Goal: Task Accomplishment & Management: Manage account settings

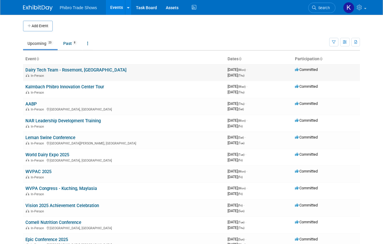
click at [141, 74] on div "In-Person" at bounding box center [123, 75] width 197 height 5
click at [69, 68] on link "Dairy Tech Team - Rosemont, [GEOGRAPHIC_DATA]" at bounding box center [75, 69] width 101 height 5
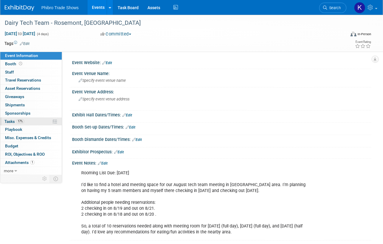
click at [11, 121] on span "Tasks 17%" at bounding box center [14, 121] width 20 height 5
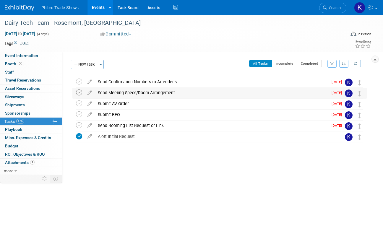
click at [80, 90] on icon at bounding box center [79, 93] width 6 height 6
click at [77, 103] on icon at bounding box center [79, 103] width 6 height 6
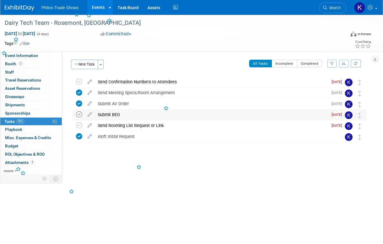
click at [78, 116] on icon at bounding box center [79, 114] width 6 height 6
click at [77, 127] on icon at bounding box center [79, 125] width 6 height 6
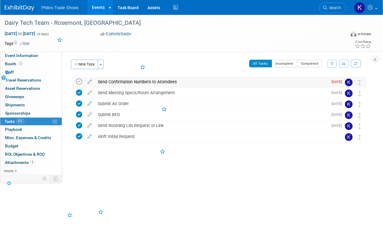
click at [81, 81] on icon at bounding box center [79, 82] width 6 height 6
click at [216, 173] on div "Event Website: Edit Event Venue Name: Specify event venue name Event Venue Addr…" at bounding box center [216, 113] width 309 height 123
click at [197, 40] on td at bounding box center [169, 43] width 279 height 6
click at [92, 7] on link "Events" at bounding box center [98, 7] width 22 height 15
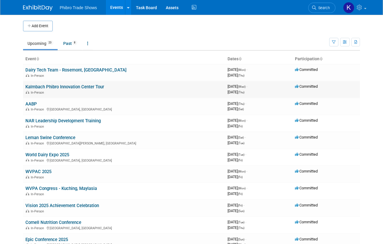
click at [77, 88] on link "Kalmbach Phibro Innovation Center Tour" at bounding box center [64, 86] width 79 height 5
